Goal: Information Seeking & Learning: Learn about a topic

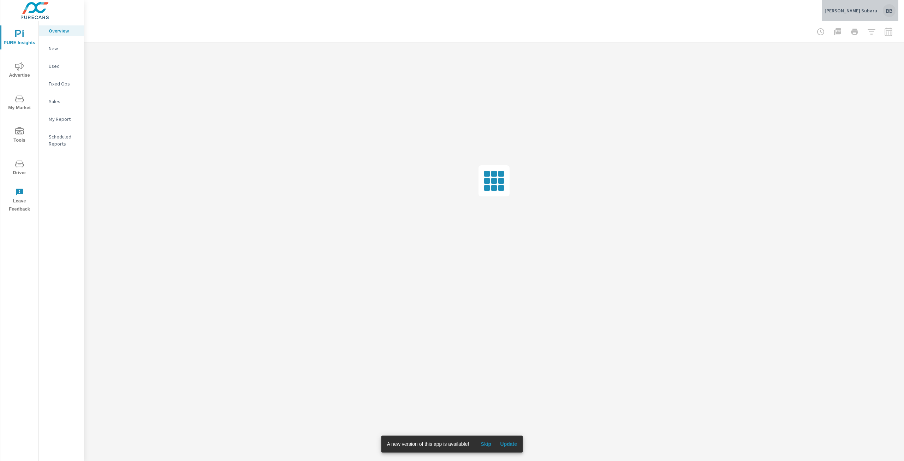
click at [890, 12] on div "BB" at bounding box center [889, 10] width 13 height 13
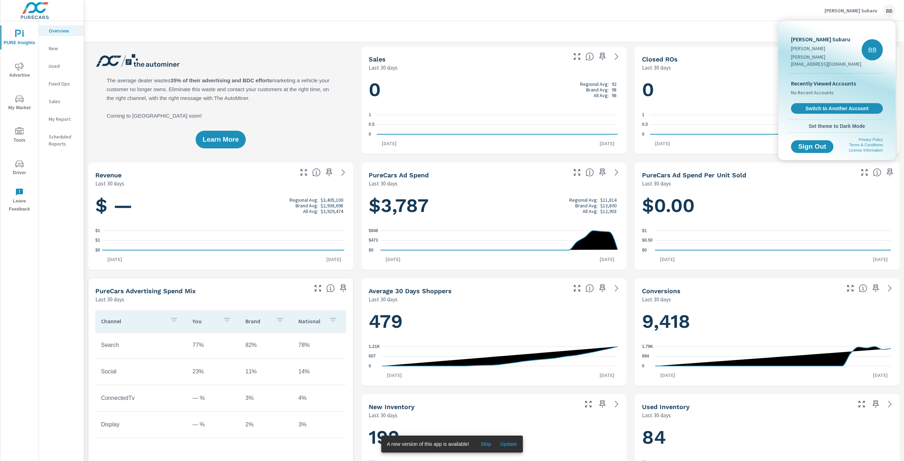
scroll to position [0, 0]
click at [399, 206] on div at bounding box center [452, 230] width 904 height 461
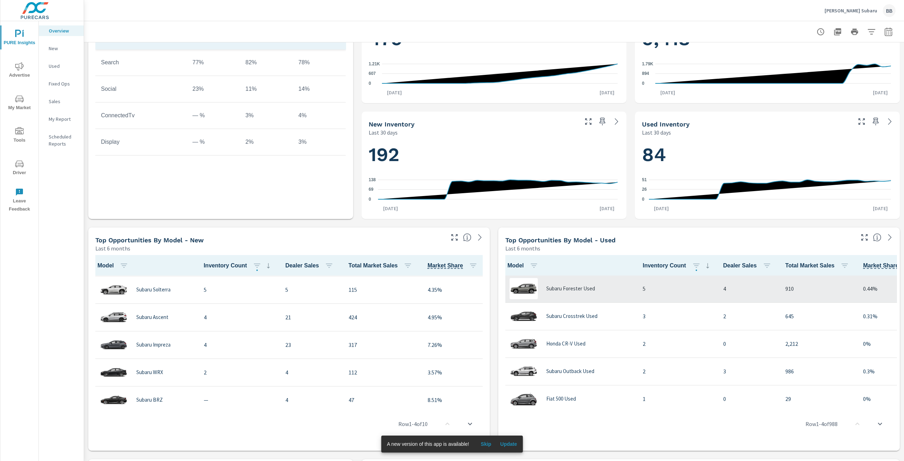
scroll to position [142, 0]
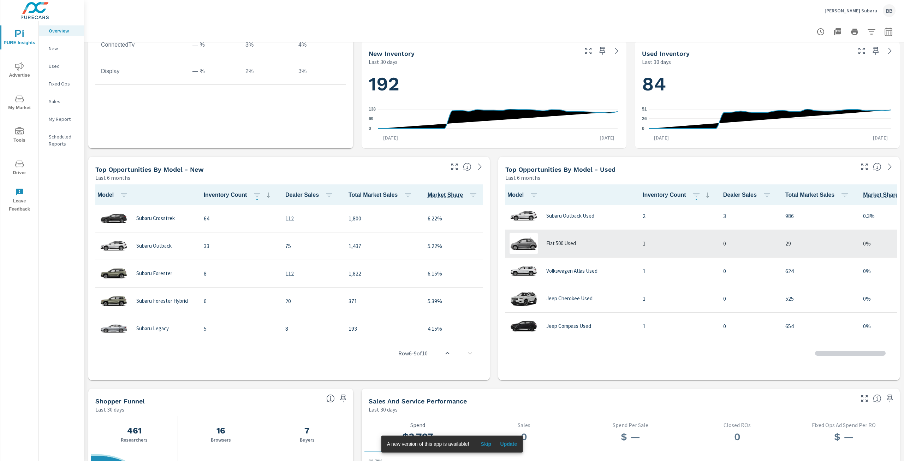
scroll to position [177, 0]
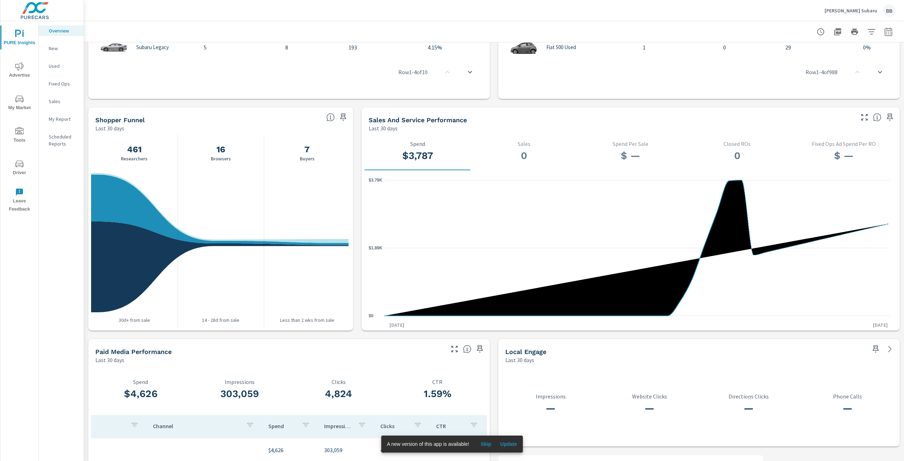
scroll to position [633, 0]
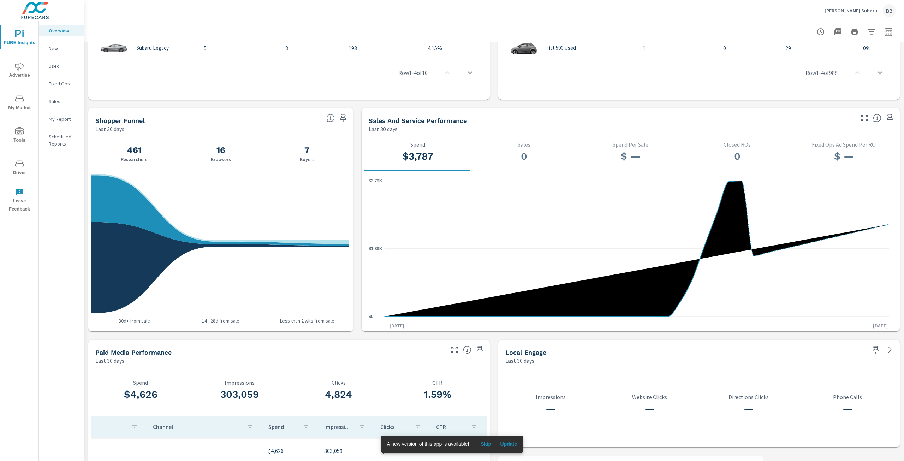
click at [53, 50] on p "New" at bounding box center [63, 48] width 29 height 7
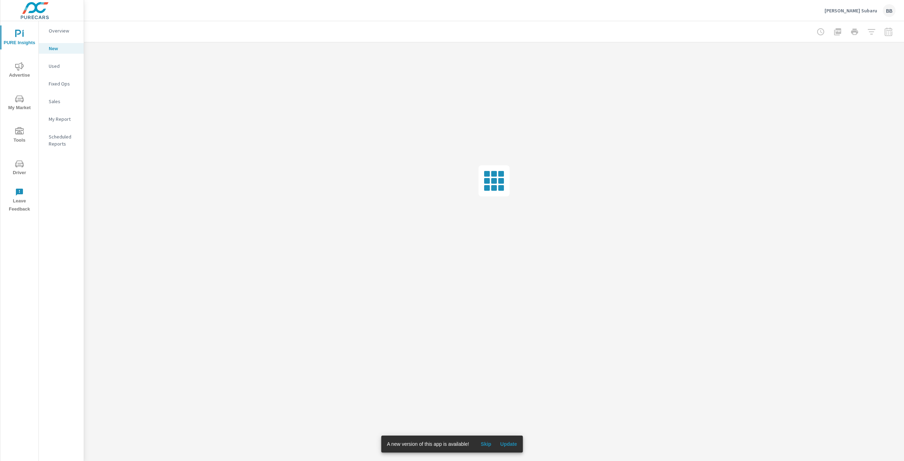
click at [20, 132] on icon "nav menu" at bounding box center [19, 131] width 8 height 8
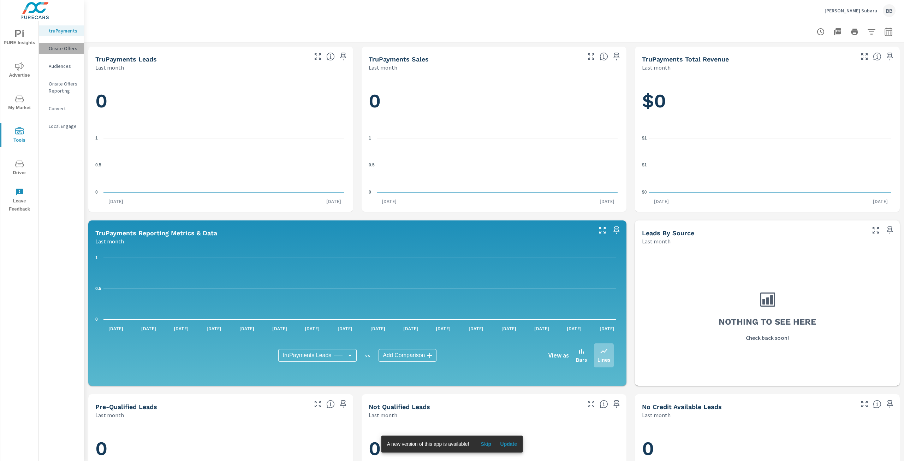
click at [60, 46] on p "Onsite Offers" at bounding box center [63, 48] width 29 height 7
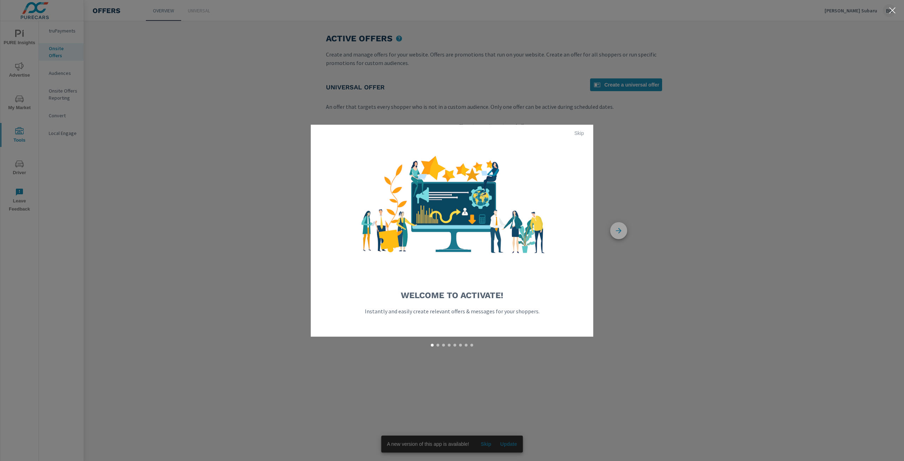
click at [613, 230] on icon "button" at bounding box center [618, 230] width 17 height 17
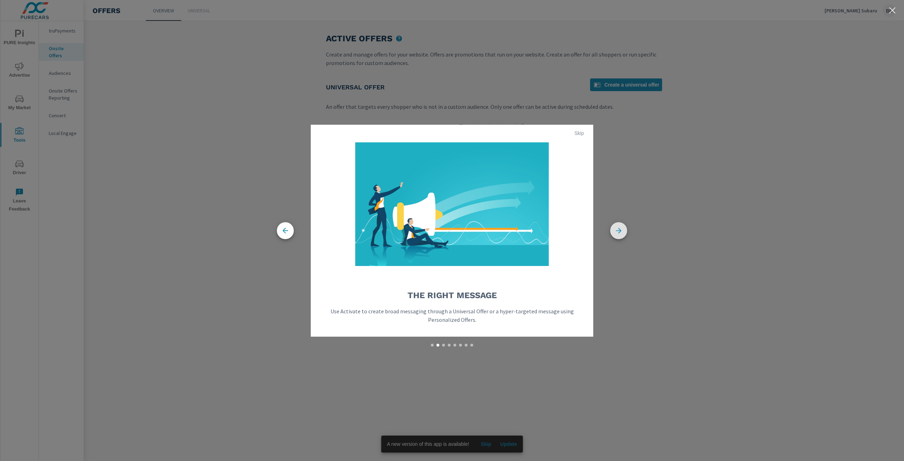
click at [621, 230] on icon "button" at bounding box center [618, 230] width 17 height 17
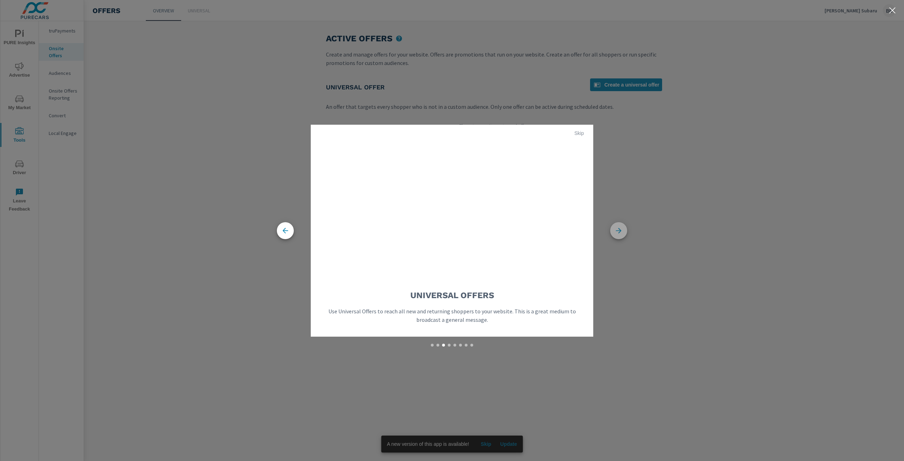
click at [621, 230] on icon "button" at bounding box center [618, 230] width 17 height 17
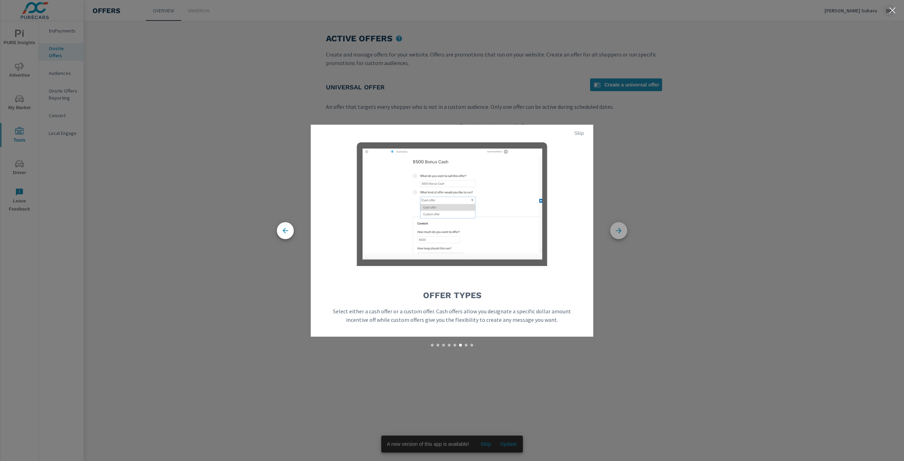
click at [621, 230] on icon "button" at bounding box center [618, 230] width 17 height 17
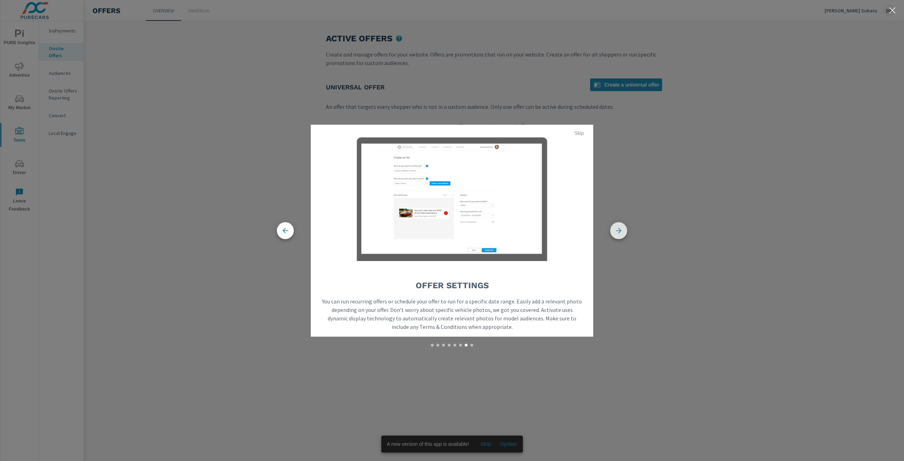
click at [621, 230] on icon "button" at bounding box center [618, 230] width 17 height 17
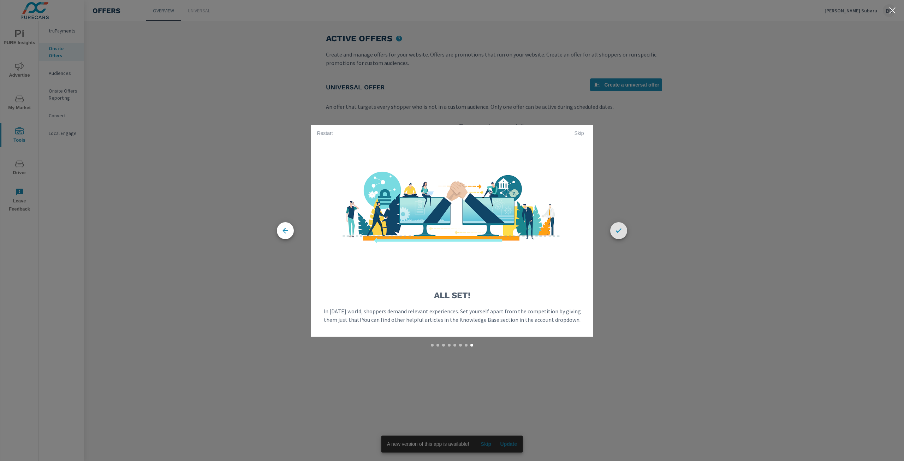
click at [619, 229] on icon "button" at bounding box center [618, 230] width 17 height 17
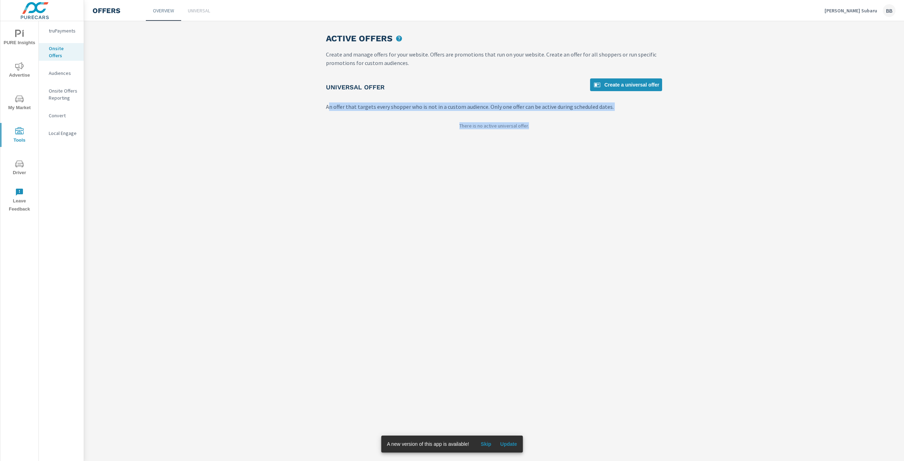
drag, startPoint x: 328, startPoint y: 108, endPoint x: 575, endPoint y: 178, distance: 256.2
click at [575, 177] on div "Active Offers Create and manage offers for your website. Offers are promotions …" at bounding box center [494, 241] width 820 height 440
click at [575, 178] on div "Active Offers Create and manage offers for your website. Offers are promotions …" at bounding box center [494, 241] width 820 height 440
drag, startPoint x: 575, startPoint y: 178, endPoint x: 138, endPoint y: 70, distance: 449.6
click at [143, 70] on div "Active Offers Create and manage offers for your website. Offers are promotions …" at bounding box center [494, 241] width 820 height 440
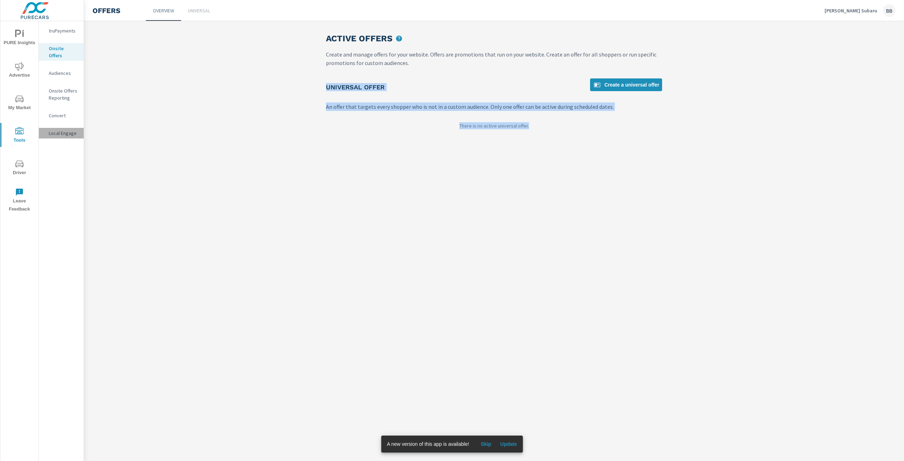
click at [52, 130] on p "Local Engage" at bounding box center [63, 133] width 29 height 7
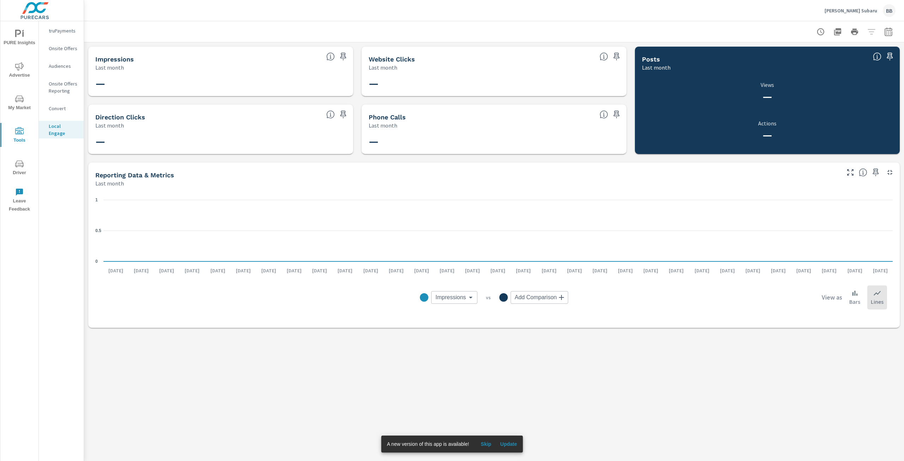
click at [60, 110] on p "Convert" at bounding box center [63, 108] width 29 height 7
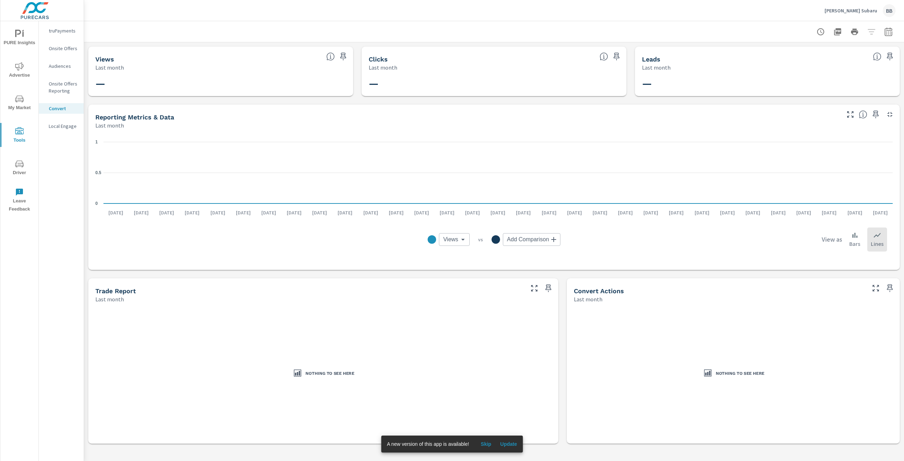
click at [66, 91] on p "Onsite Offers Reporting" at bounding box center [63, 87] width 29 height 14
